Goal: Task Accomplishment & Management: Manage account settings

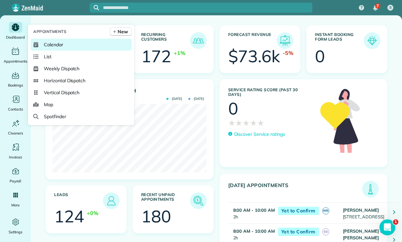
click at [50, 48] on span "Calendar" at bounding box center [53, 44] width 19 height 7
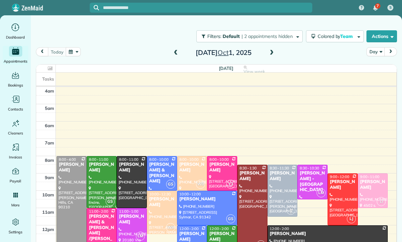
scroll to position [52, 0]
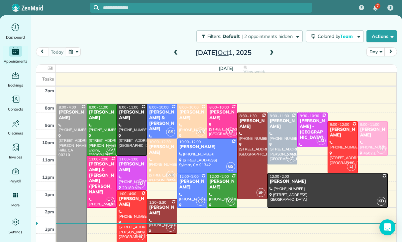
click at [72, 52] on button "button" at bounding box center [73, 51] width 15 height 9
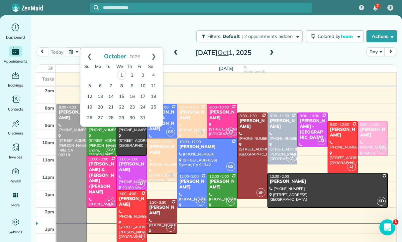
scroll to position [0, 0]
click at [141, 73] on link "3" at bounding box center [143, 75] width 11 height 11
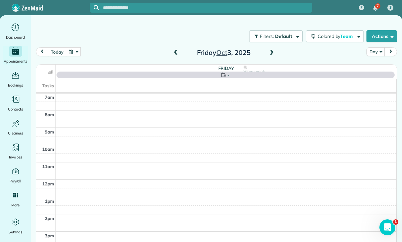
scroll to position [52, 0]
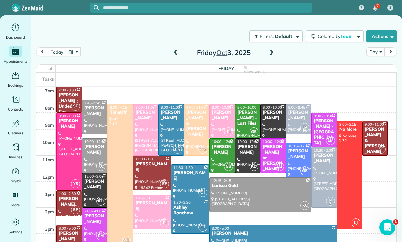
click at [92, 155] on div "[PERSON_NAME]" at bounding box center [95, 149] width 22 height 11
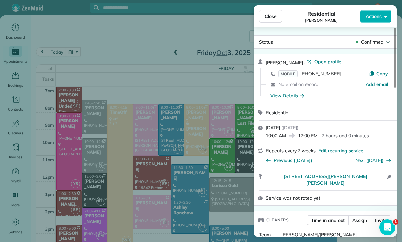
click at [99, 119] on div "Close Residential [PERSON_NAME] Actions Status Confirmed [PERSON_NAME] · Open p…" at bounding box center [201, 121] width 402 height 242
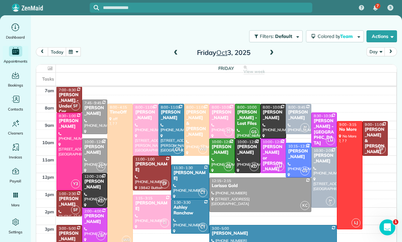
click at [89, 111] on div "[PERSON_NAME]" at bounding box center [95, 110] width 22 height 11
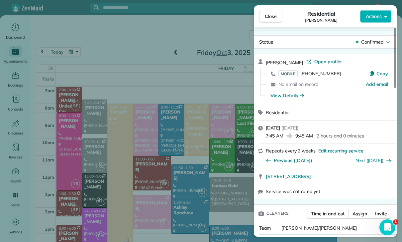
click at [232, 207] on div "Close Residential [PERSON_NAME] Actions Status Confirmed [PERSON_NAME] · Open p…" at bounding box center [201, 121] width 402 height 242
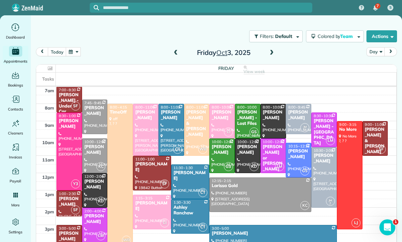
click at [175, 52] on span at bounding box center [175, 53] width 7 height 6
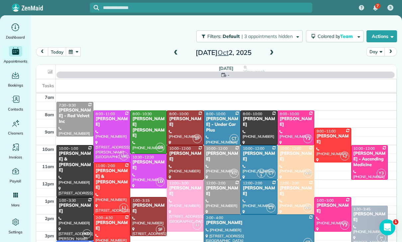
scroll to position [52, 0]
